Goal: Register for event/course

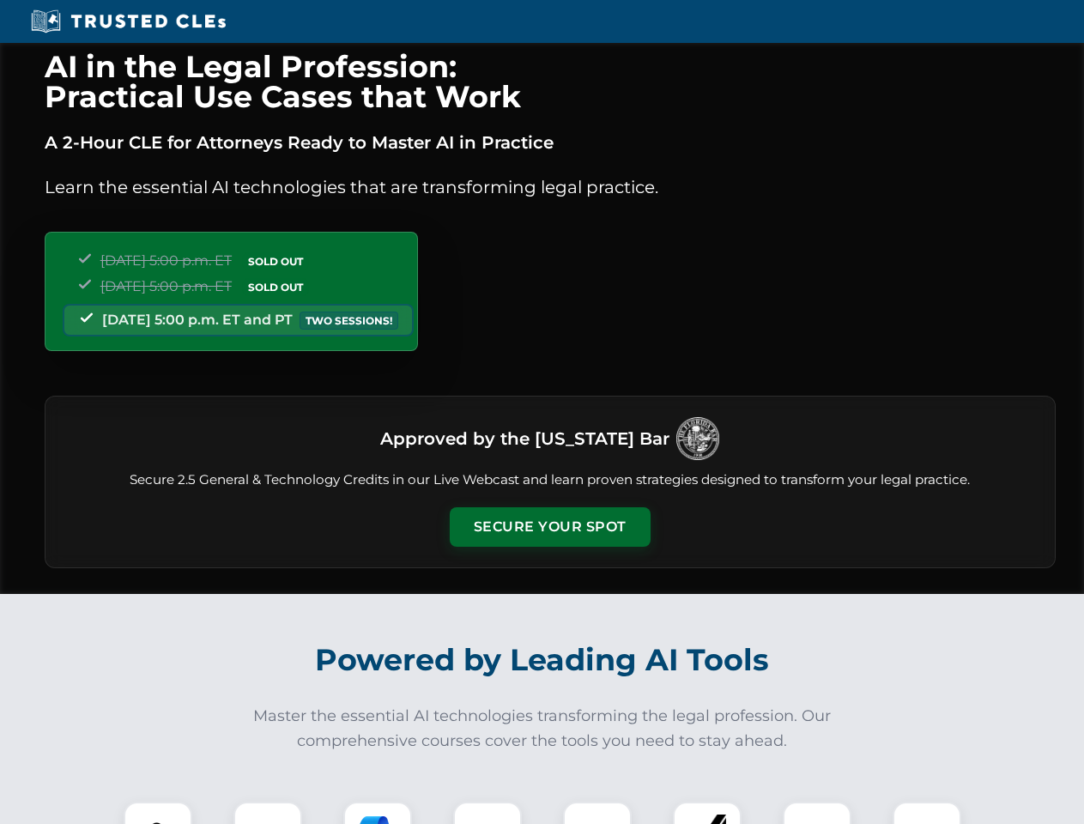
click at [549, 527] on button "Secure Your Spot" at bounding box center [550, 526] width 201 height 39
click at [158, 812] on img at bounding box center [158, 836] width 50 height 50
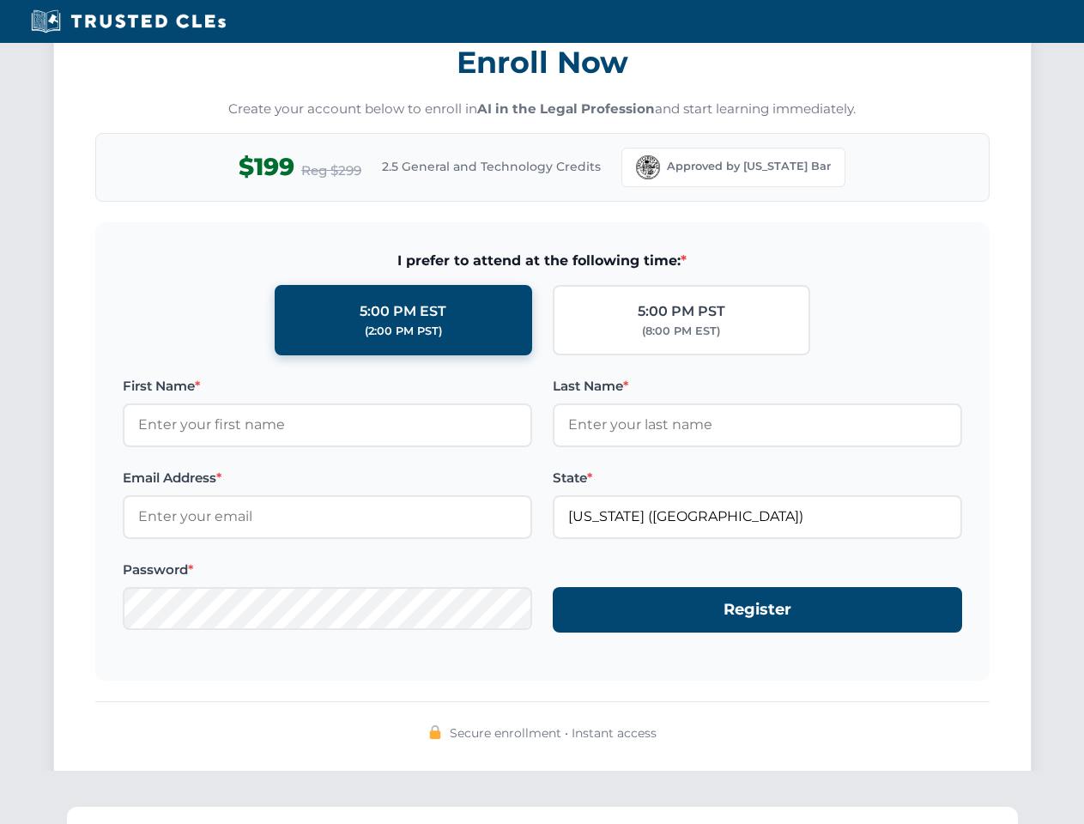
scroll to position [1684, 0]
